Goal: Contribute content: Contribute content

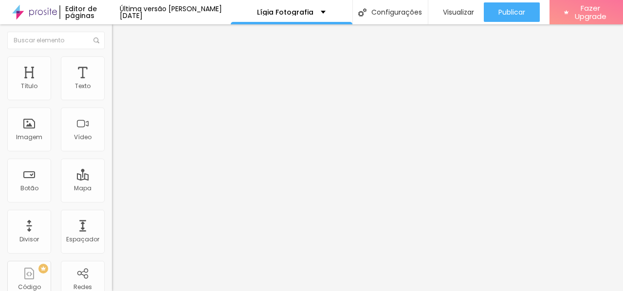
click at [117, 90] on icon "button" at bounding box center [119, 88] width 4 height 4
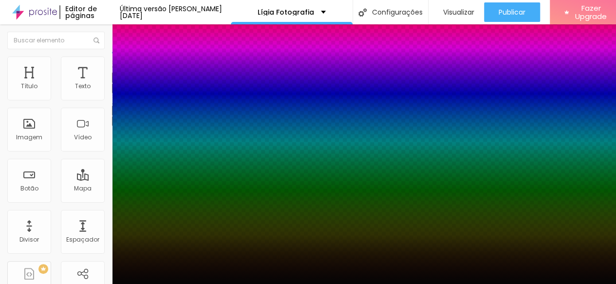
type input "1"
select select "Montserrat"
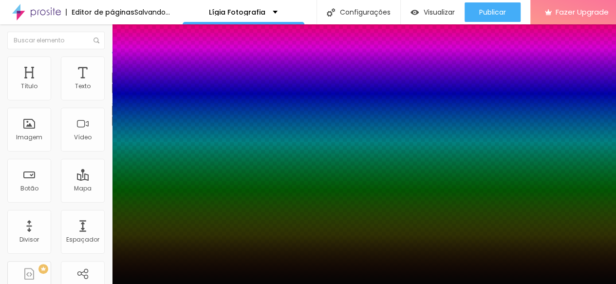
type input "1"
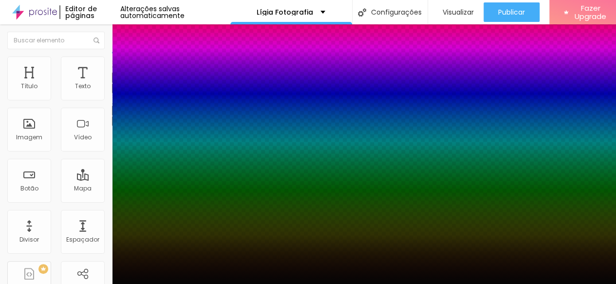
click at [63, 284] on div at bounding box center [308, 284] width 616 height 0
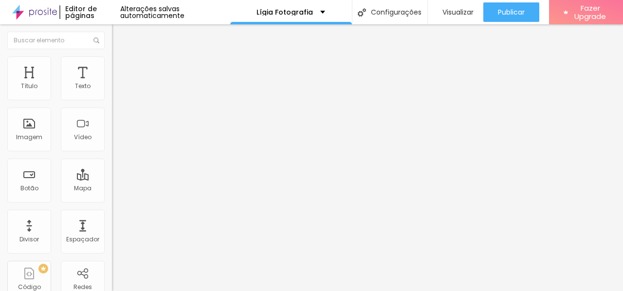
click at [118, 113] on icon "button" at bounding box center [120, 110] width 4 height 7
click at [116, 113] on icon "button" at bounding box center [119, 110] width 7 height 7
click at [112, 116] on button "Voltar ao padrão" at bounding box center [145, 110] width 66 height 11
click at [112, 120] on div "Tipografia Voltar ao padrão Sombra DESATIVADO Voltar ao padrão" at bounding box center [168, 96] width 112 height 60
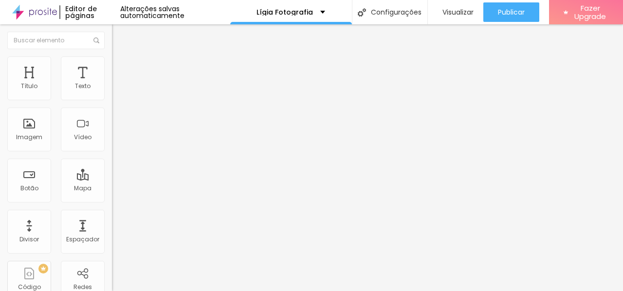
click at [112, 120] on button "button" at bounding box center [119, 121] width 14 height 10
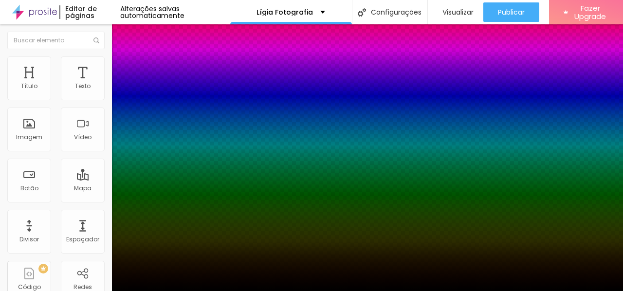
click at [84, 291] on div at bounding box center [311, 291] width 623 height 0
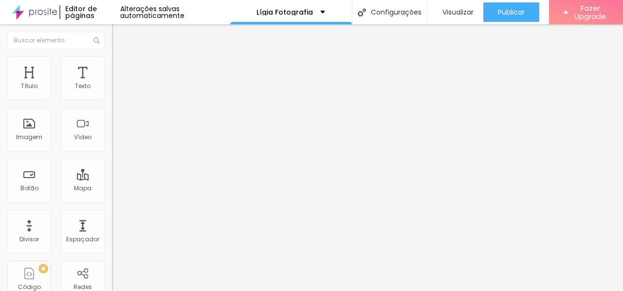
click at [112, 94] on button "button" at bounding box center [119, 88] width 14 height 10
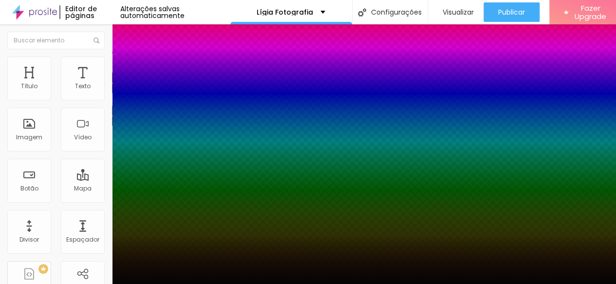
type input "1"
select select "MontserratLight"
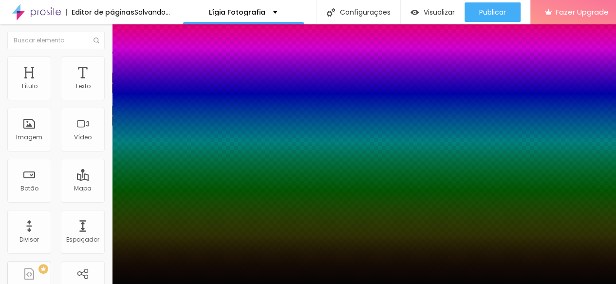
type input "1"
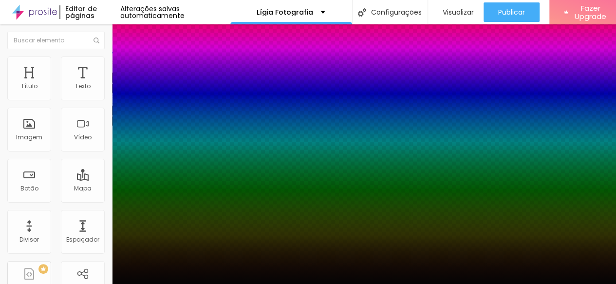
click at [56, 284] on div at bounding box center [308, 284] width 616 height 0
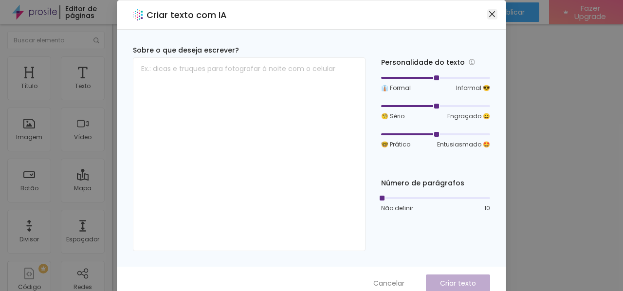
click at [490, 16] on icon "close" at bounding box center [493, 14] width 8 height 8
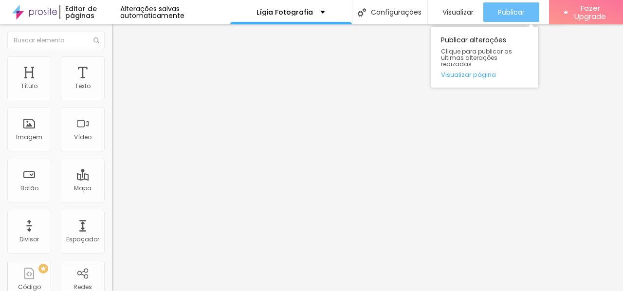
click at [504, 8] on span "Publicar" at bounding box center [511, 12] width 27 height 8
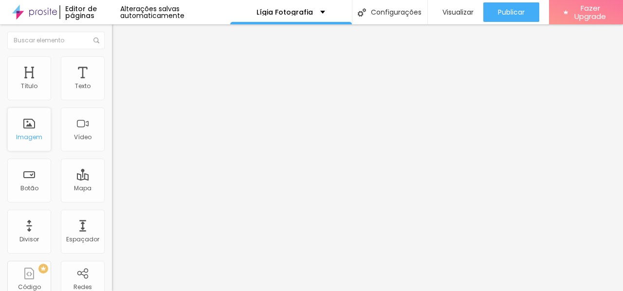
click at [32, 132] on div "Imagem" at bounding box center [29, 130] width 44 height 44
click at [34, 143] on div "Imagem" at bounding box center [29, 130] width 44 height 44
click at [119, 38] on img "button" at bounding box center [123, 36] width 8 height 8
click at [112, 84] on span "Adicionar imagem" at bounding box center [143, 79] width 63 height 8
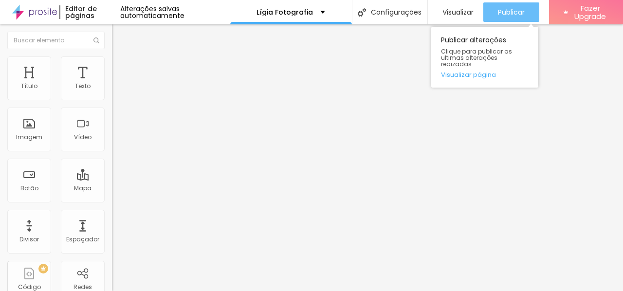
click at [515, 8] on span "Publicar" at bounding box center [511, 12] width 27 height 8
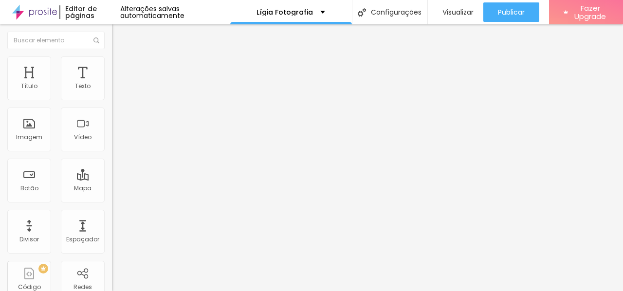
click at [112, 65] on li "Estilo" at bounding box center [168, 61] width 112 height 10
type input "95"
type input "90"
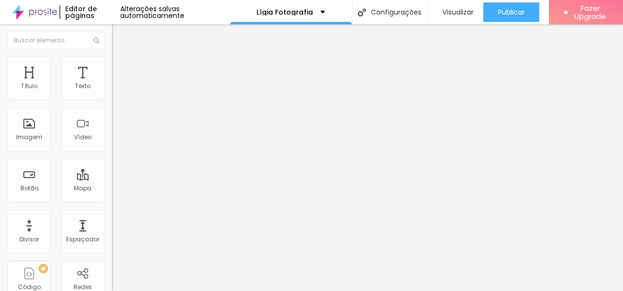
type input "85"
type input "80"
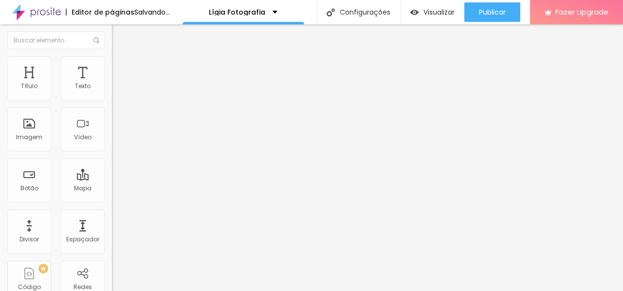
type input "75"
type input "70"
type input "65"
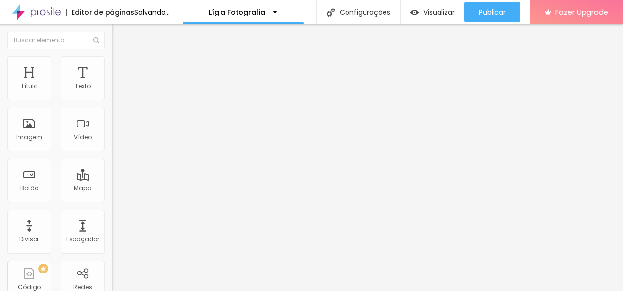
type input "65"
type input "60"
type input "55"
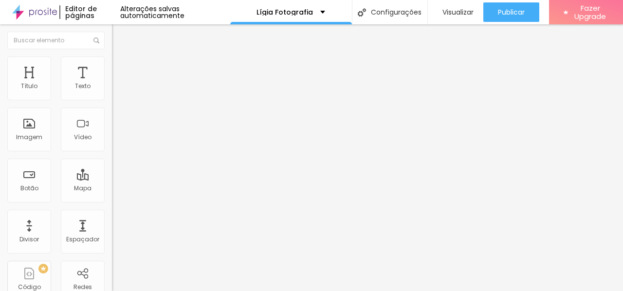
type input "50"
type input "45"
type input "40"
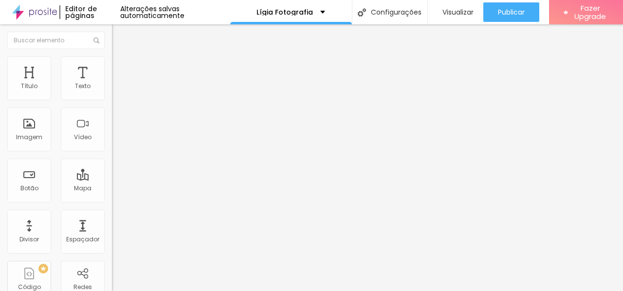
drag, startPoint x: 99, startPoint y: 104, endPoint x: 41, endPoint y: 111, distance: 58.4
type input "40"
click at [112, 100] on input "range" at bounding box center [143, 96] width 63 height 8
click at [121, 57] on span "Conteúdo" at bounding box center [136, 53] width 30 height 8
click at [119, 36] on img "button" at bounding box center [123, 36] width 8 height 8
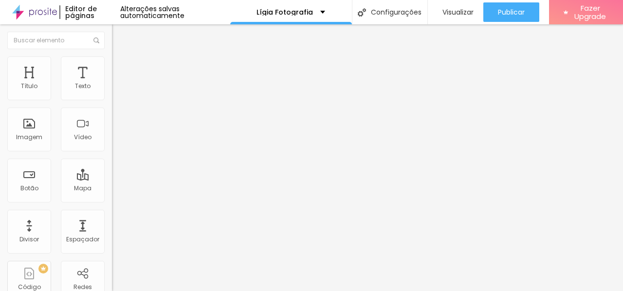
click at [112, 84] on span "Adicionar imagem" at bounding box center [143, 79] width 63 height 8
click at [112, 64] on li "Estilo" at bounding box center [168, 61] width 112 height 10
type input "90"
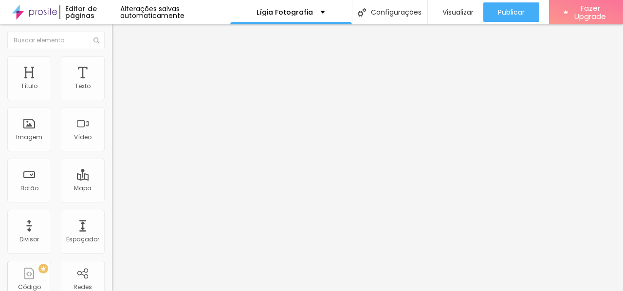
type input "90"
type input "70"
type input "55"
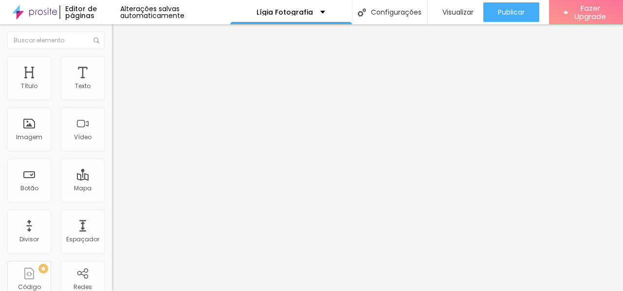
type input "45"
type input "40"
type input "35"
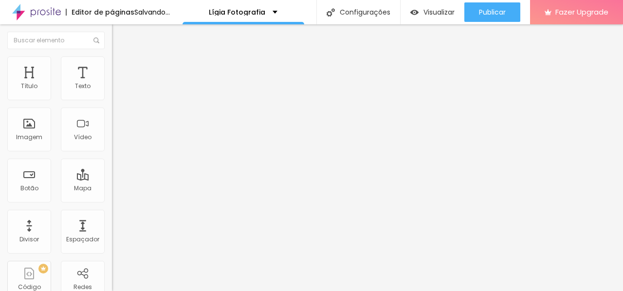
drag, startPoint x: 100, startPoint y: 105, endPoint x: 37, endPoint y: 104, distance: 63.3
type input "35"
click at [112, 100] on input "range" at bounding box center [143, 96] width 63 height 8
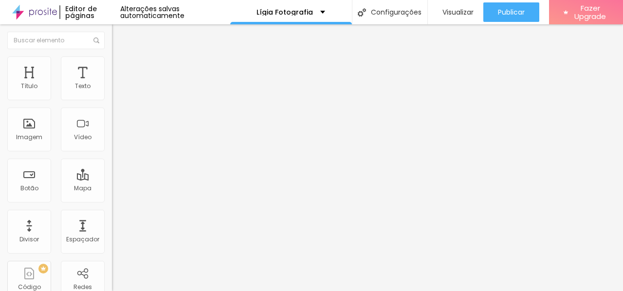
type input "40"
drag, startPoint x: 35, startPoint y: 104, endPoint x: 42, endPoint y: 105, distance: 7.0
type input "40"
click at [112, 100] on input "range" at bounding box center [143, 96] width 63 height 8
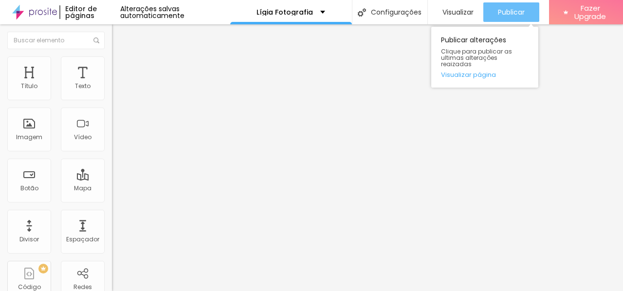
click at [524, 16] on button "Publicar" at bounding box center [512, 11] width 56 height 19
click at [534, 13] on button "Publicar" at bounding box center [512, 11] width 56 height 19
